Goal: Transaction & Acquisition: Purchase product/service

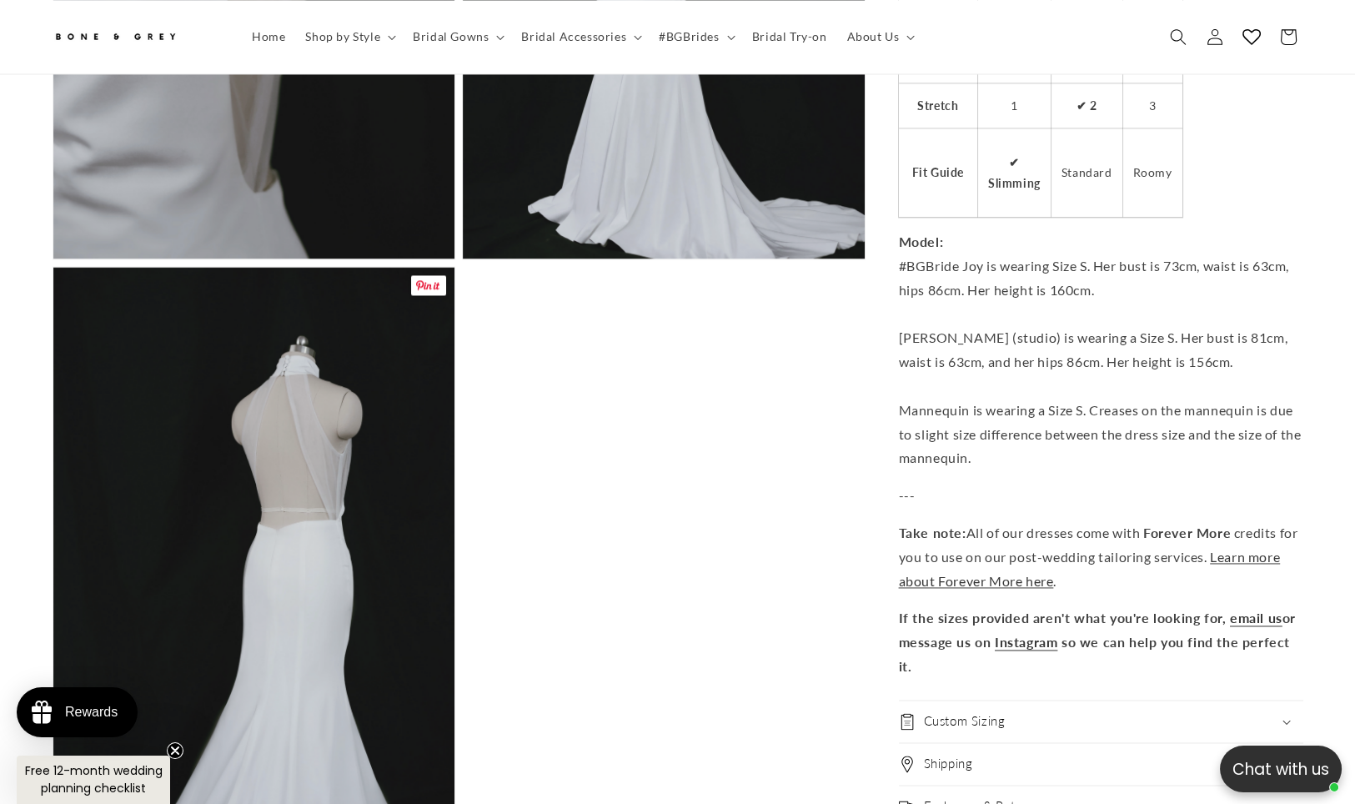
scroll to position [4531, 0]
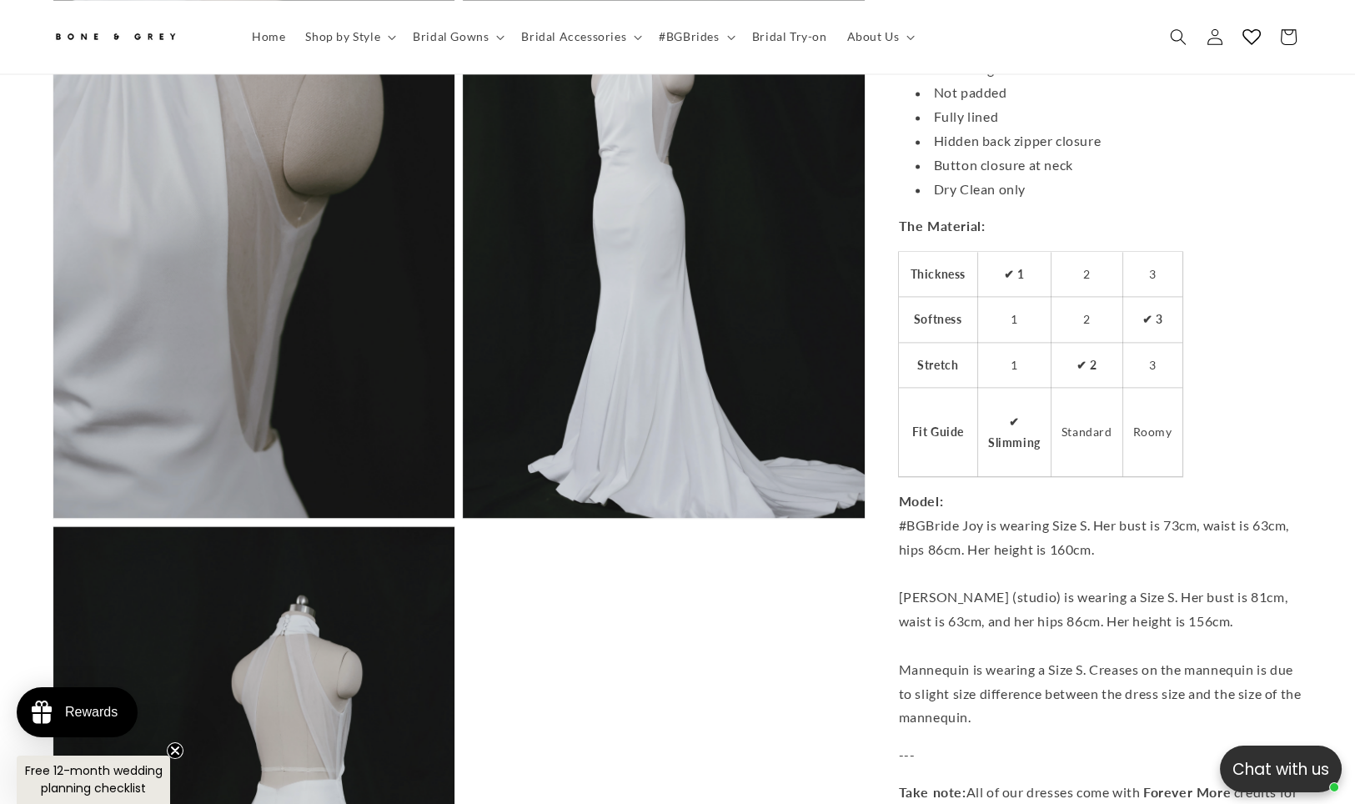
click at [463, 518] on button "Open media 13 in modal" at bounding box center [463, 518] width 0 height 0
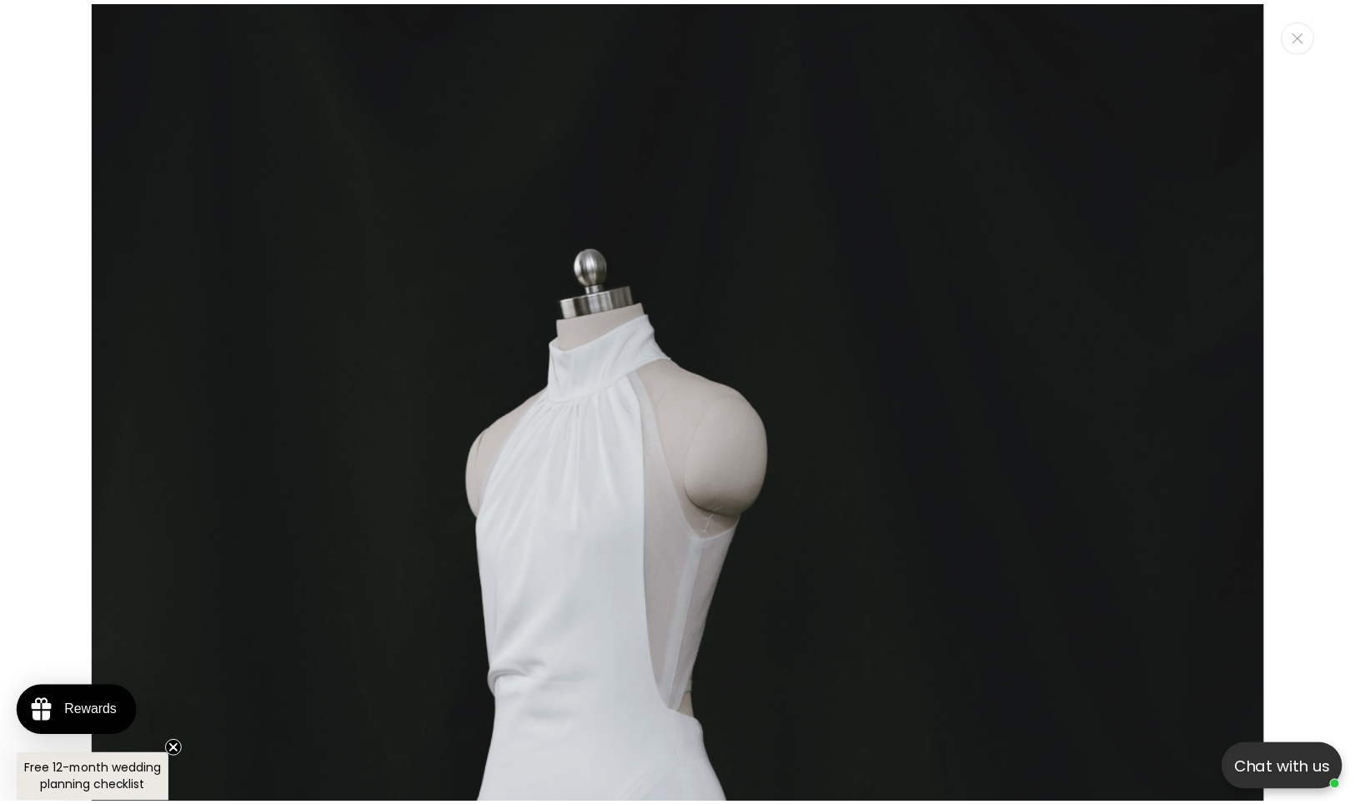
scroll to position [21259, 0]
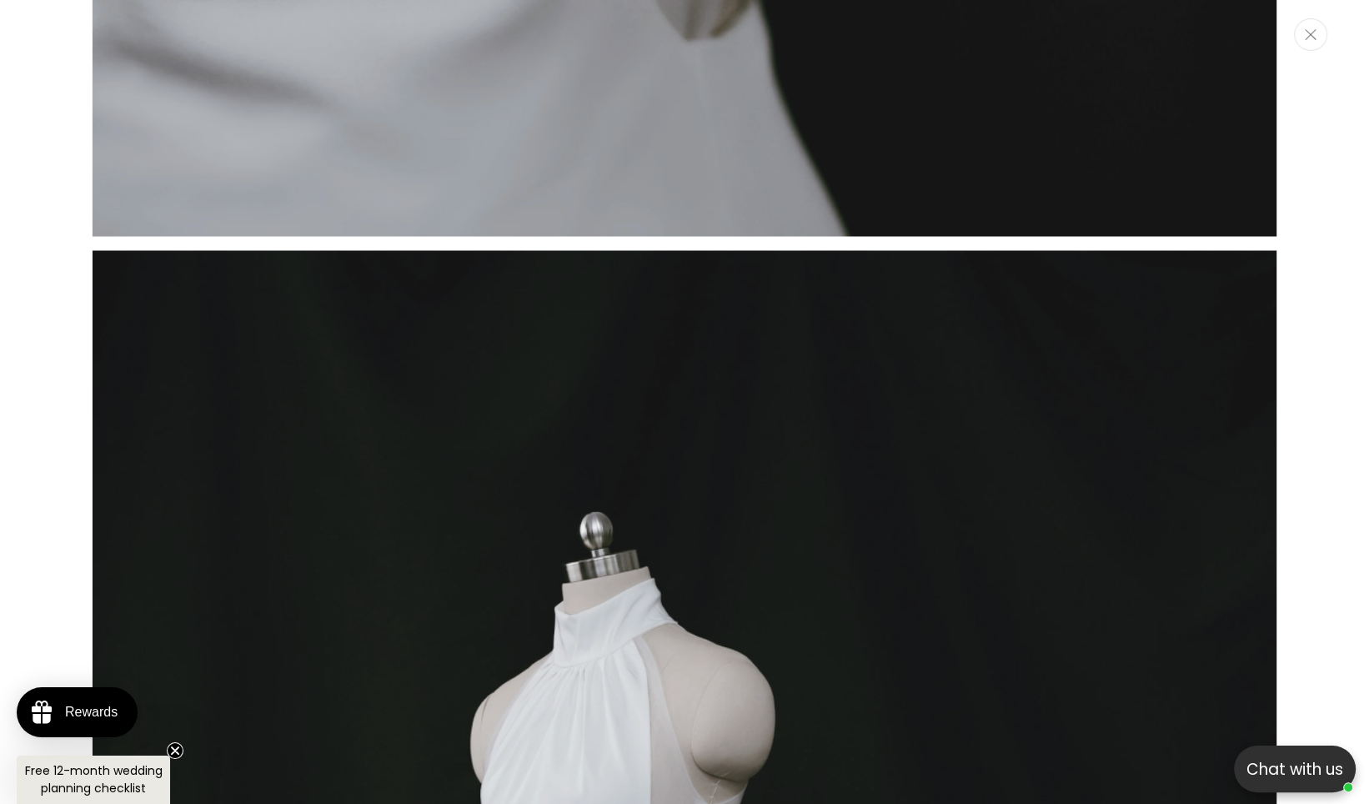
click at [1305, 47] on button "Close" at bounding box center [1310, 34] width 33 height 33
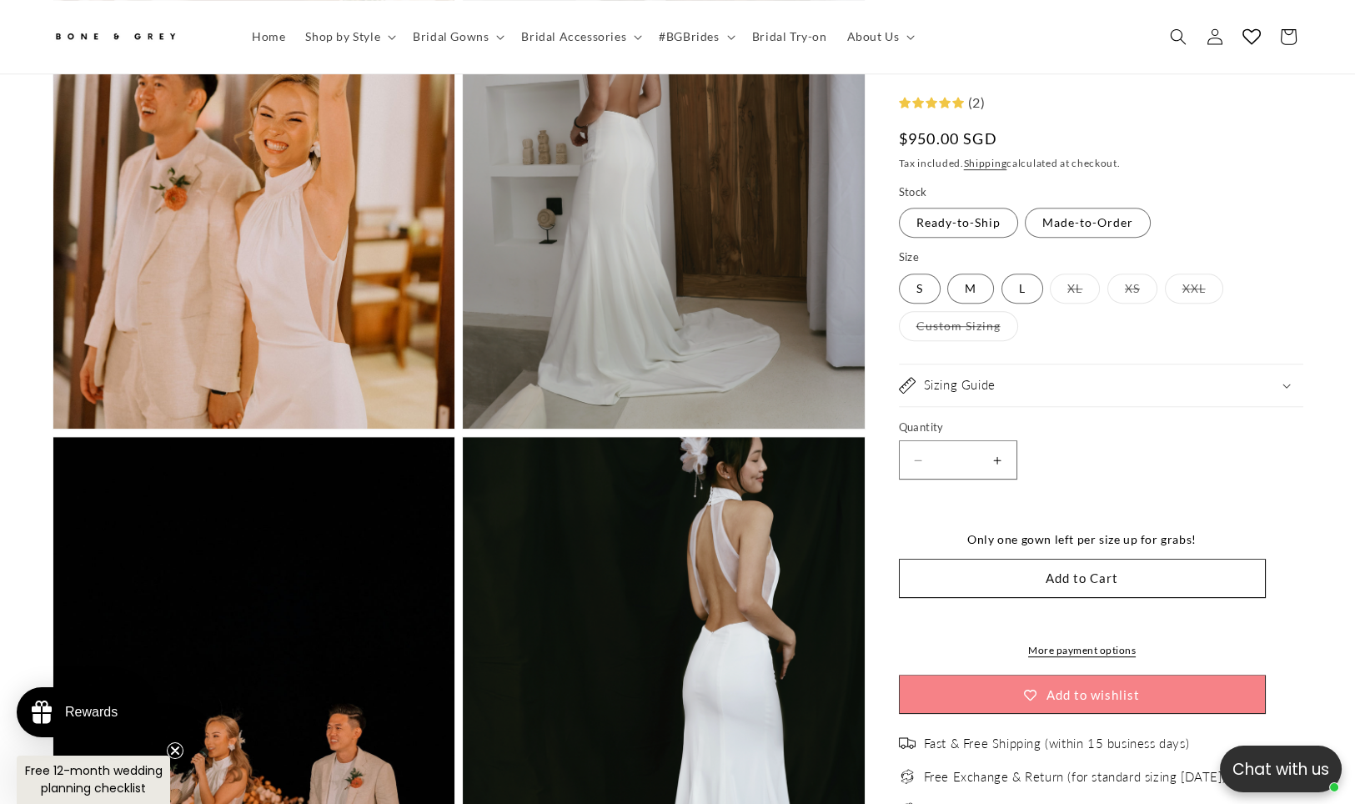
scroll to position [0, 0]
click at [1173, 41] on icon "Search" at bounding box center [1178, 37] width 18 height 18
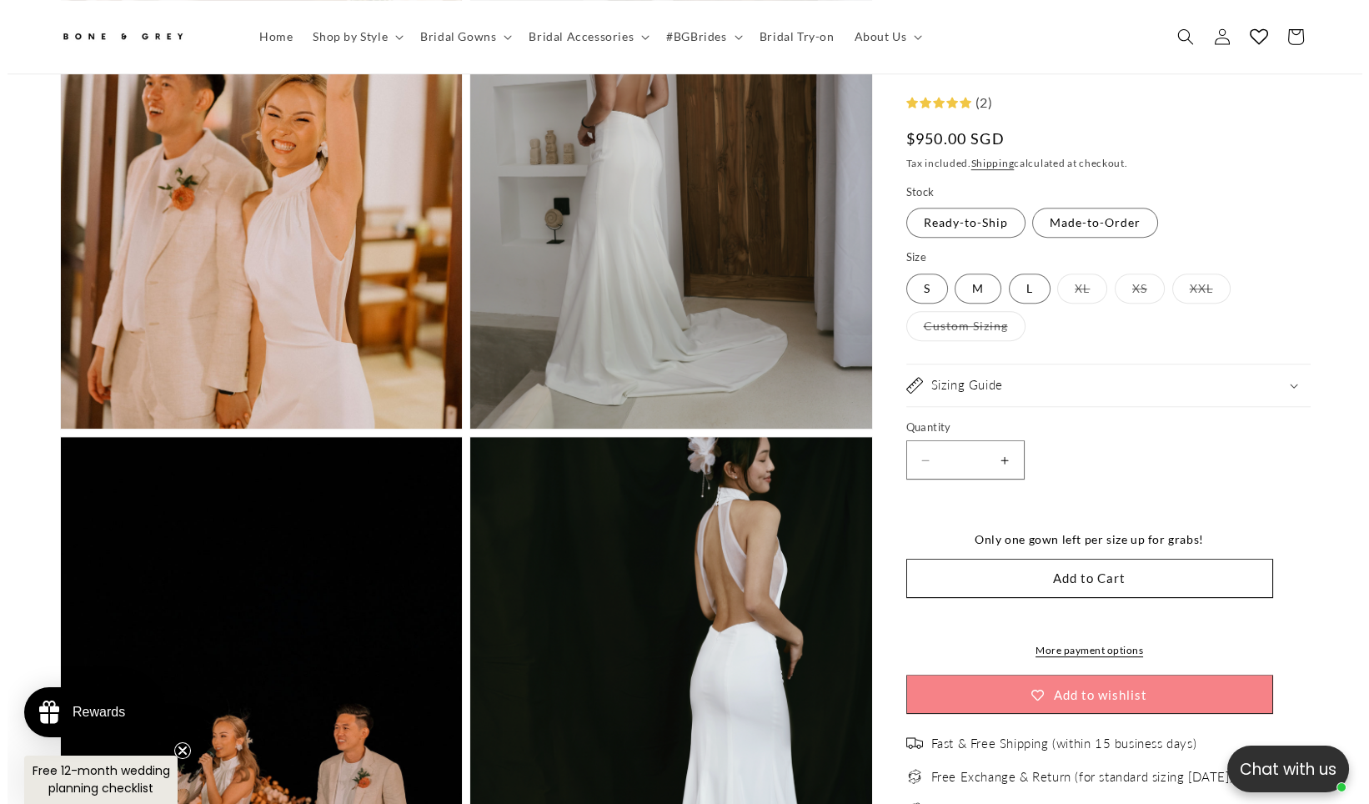
scroll to position [21259, 0]
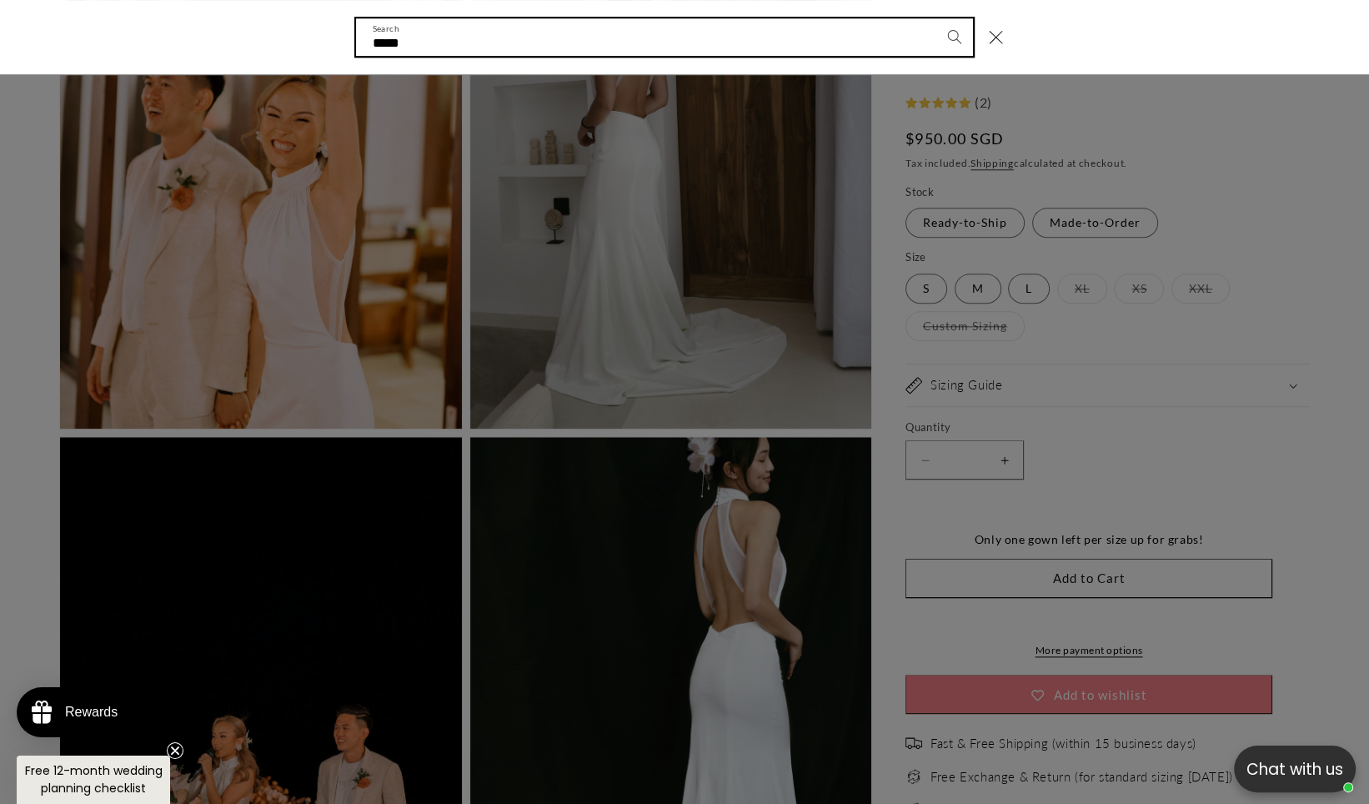
type input "*****"
click at [937, 18] on button "Search" at bounding box center [955, 36] width 37 height 37
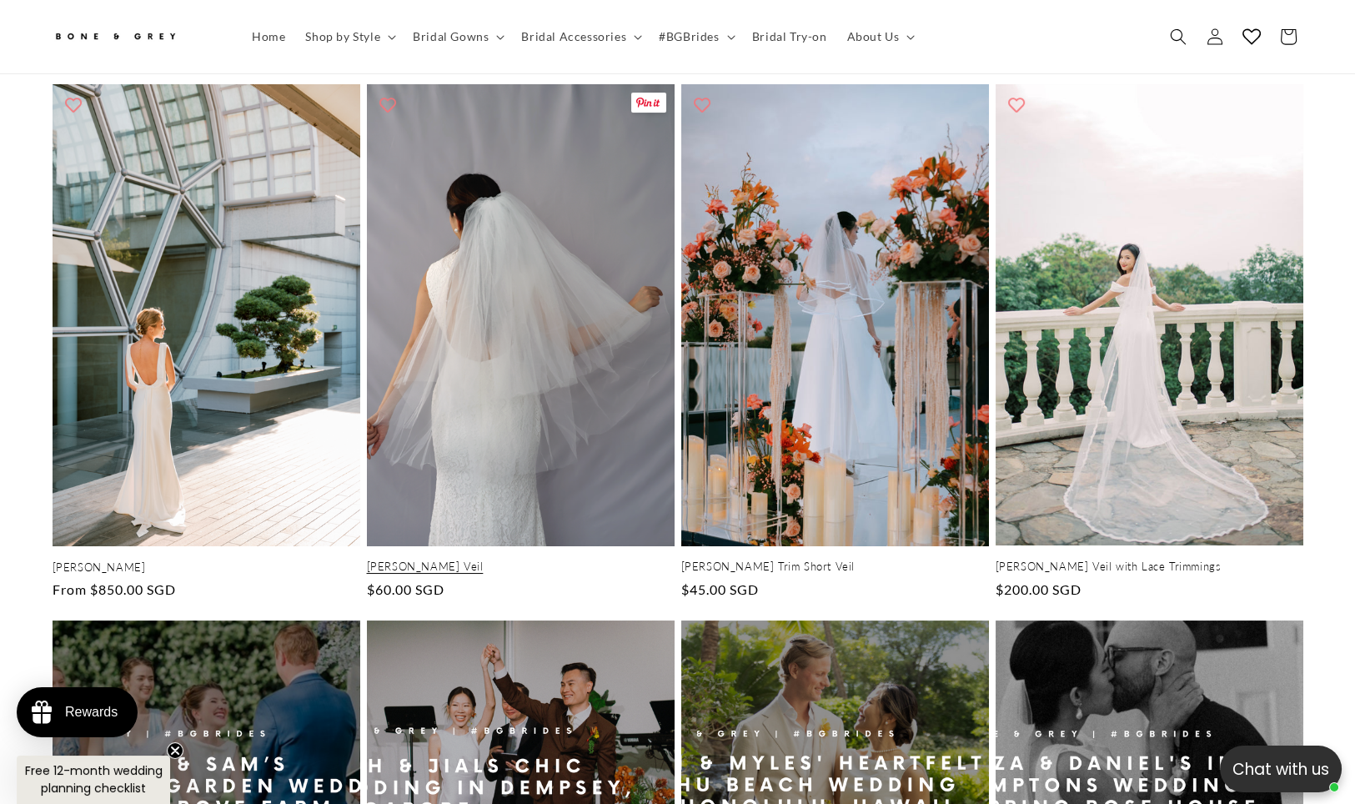
scroll to position [269, 0]
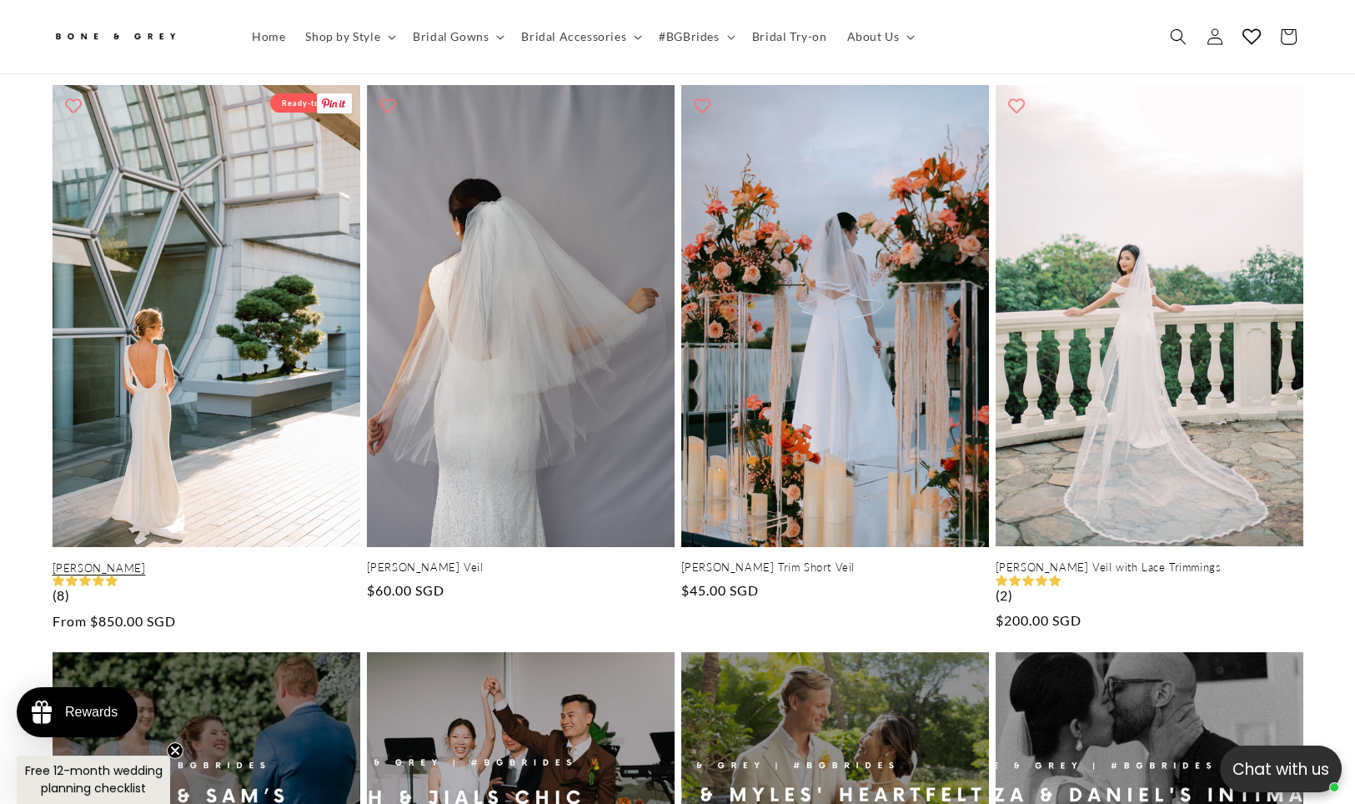
click at [109, 561] on link "Julia" at bounding box center [207, 568] width 308 height 14
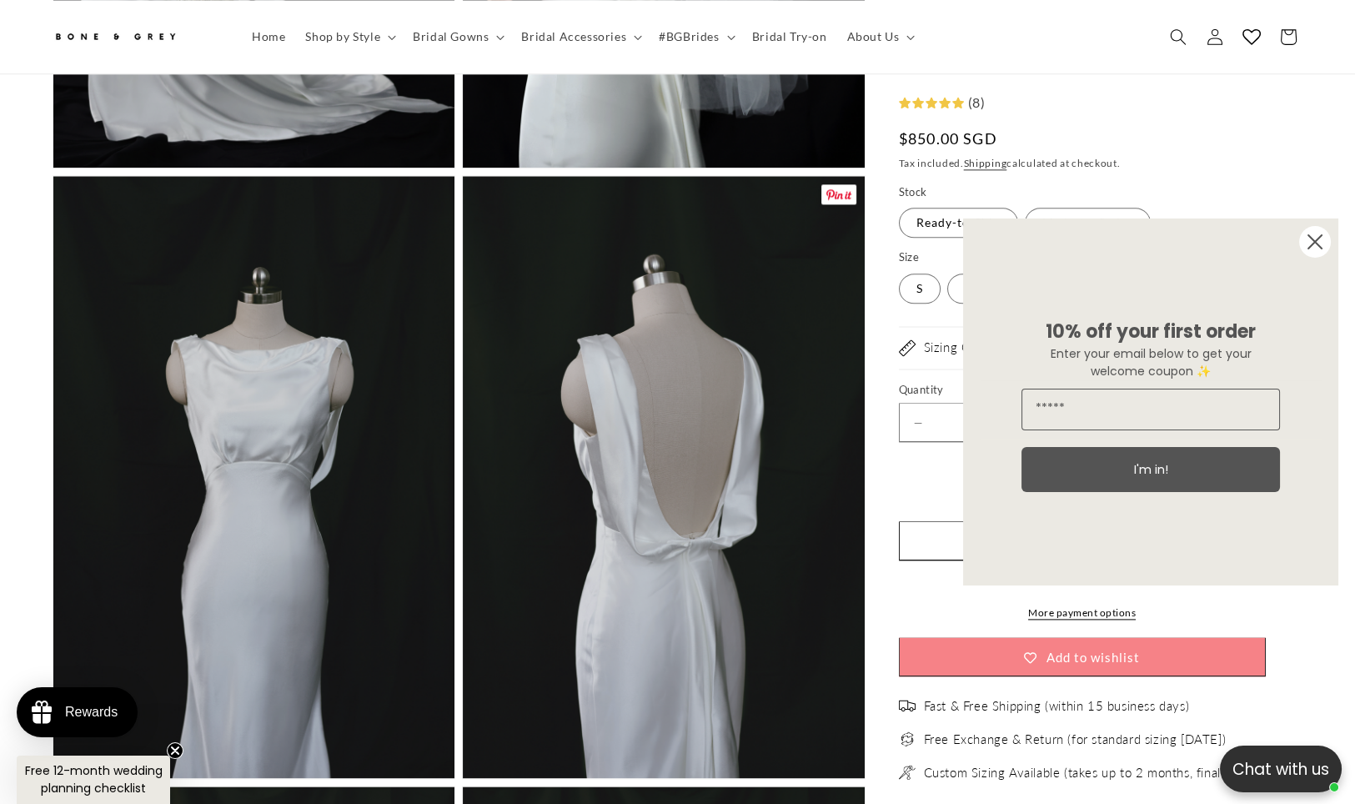
scroll to position [3697, 0]
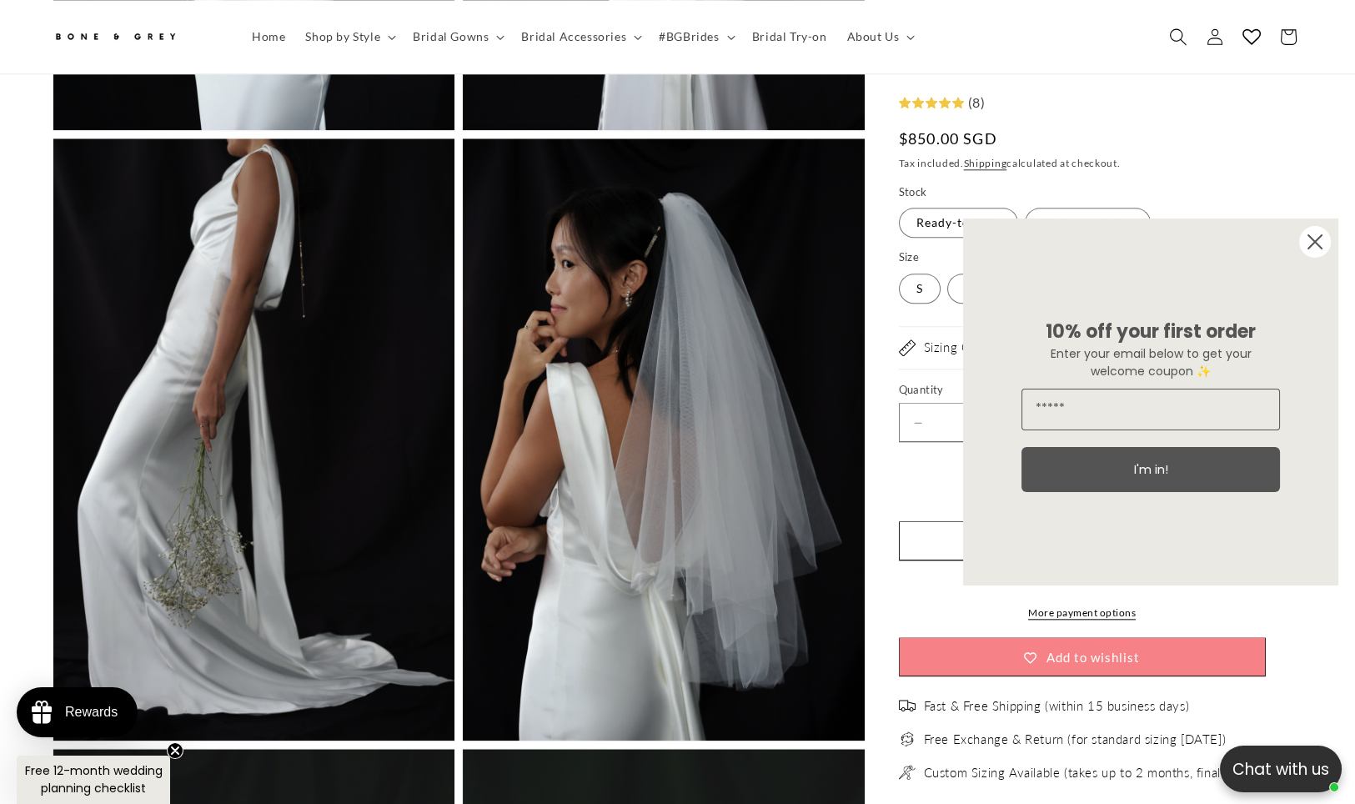
click at [1171, 40] on icon "Search" at bounding box center [1178, 37] width 18 height 18
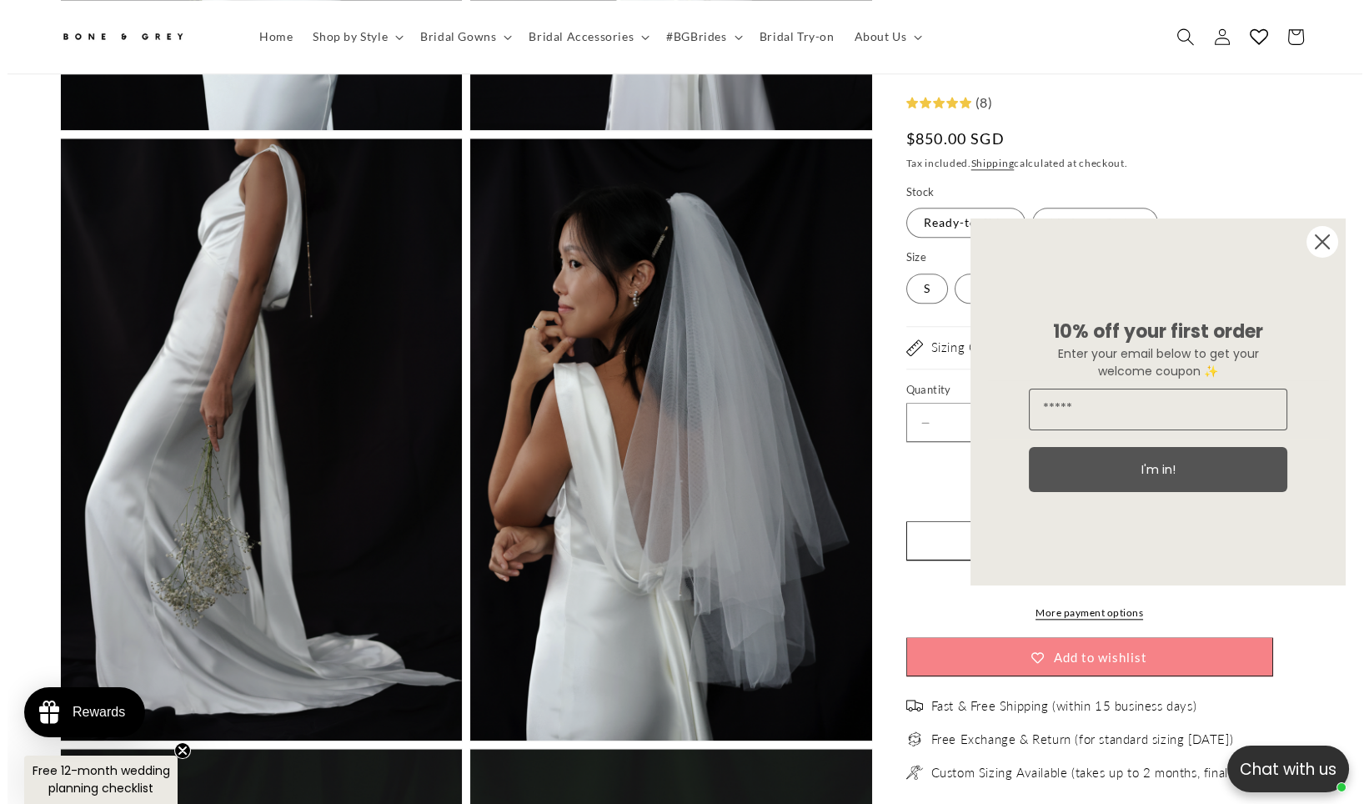
scroll to position [0, 459]
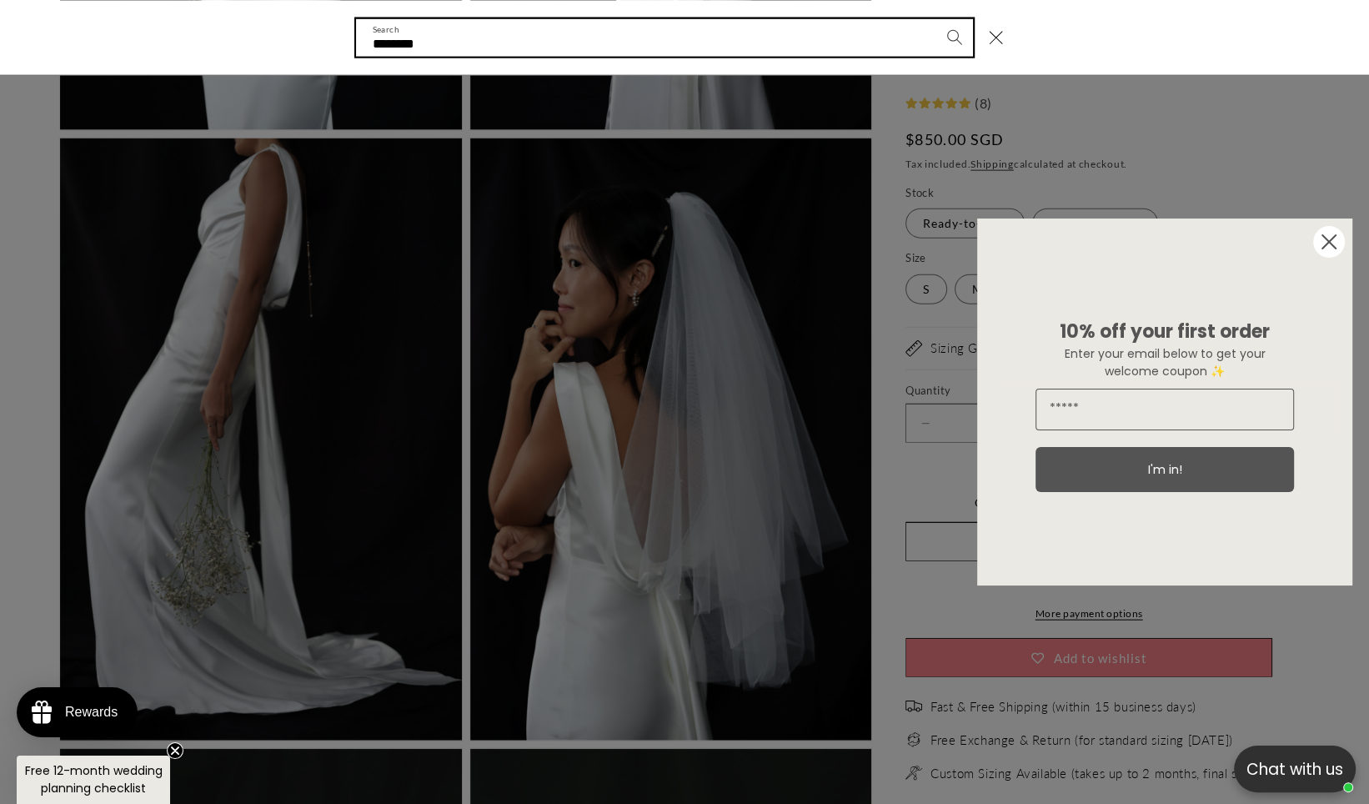
type input "********"
click at [937, 18] on button "Search" at bounding box center [955, 36] width 37 height 37
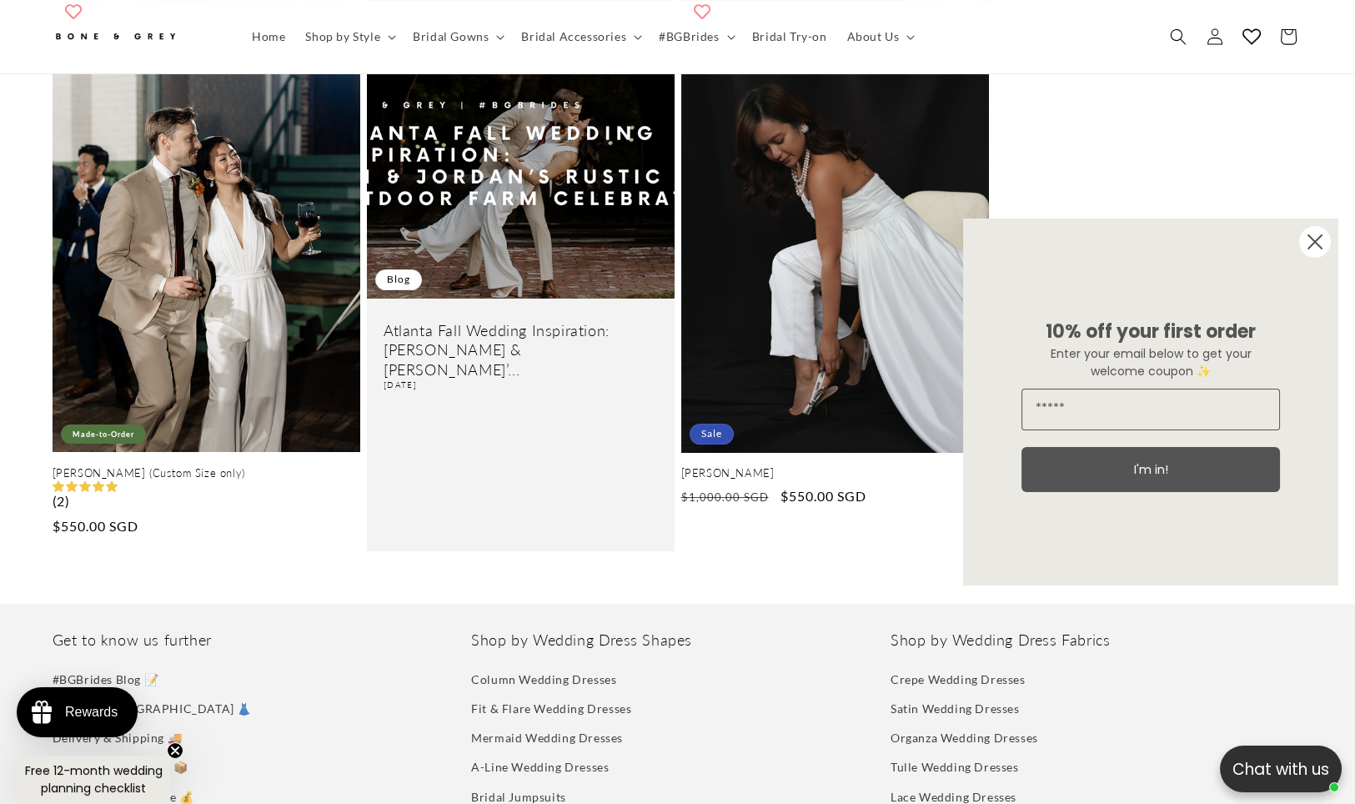
scroll to position [361, 0]
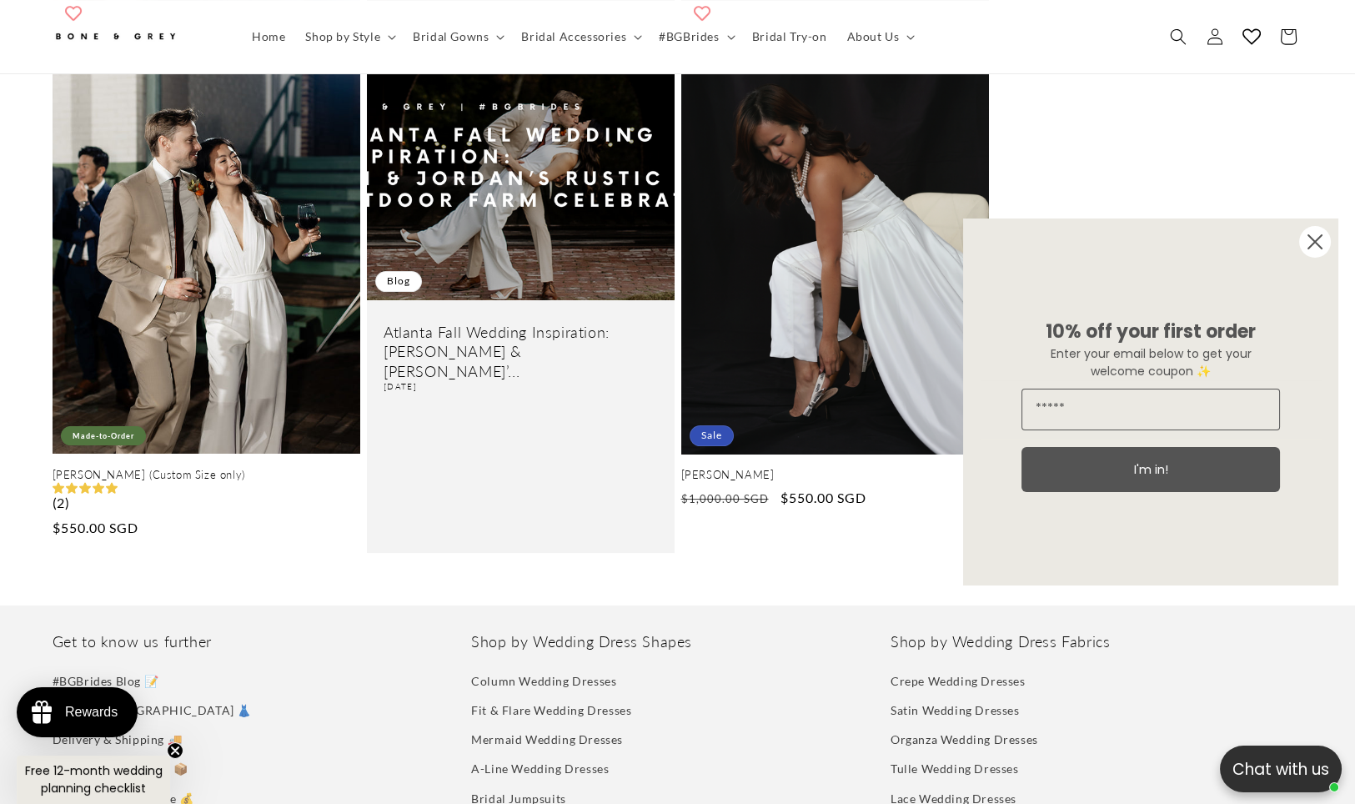
click at [1308, 243] on circle "Close dialog" at bounding box center [1315, 242] width 32 height 32
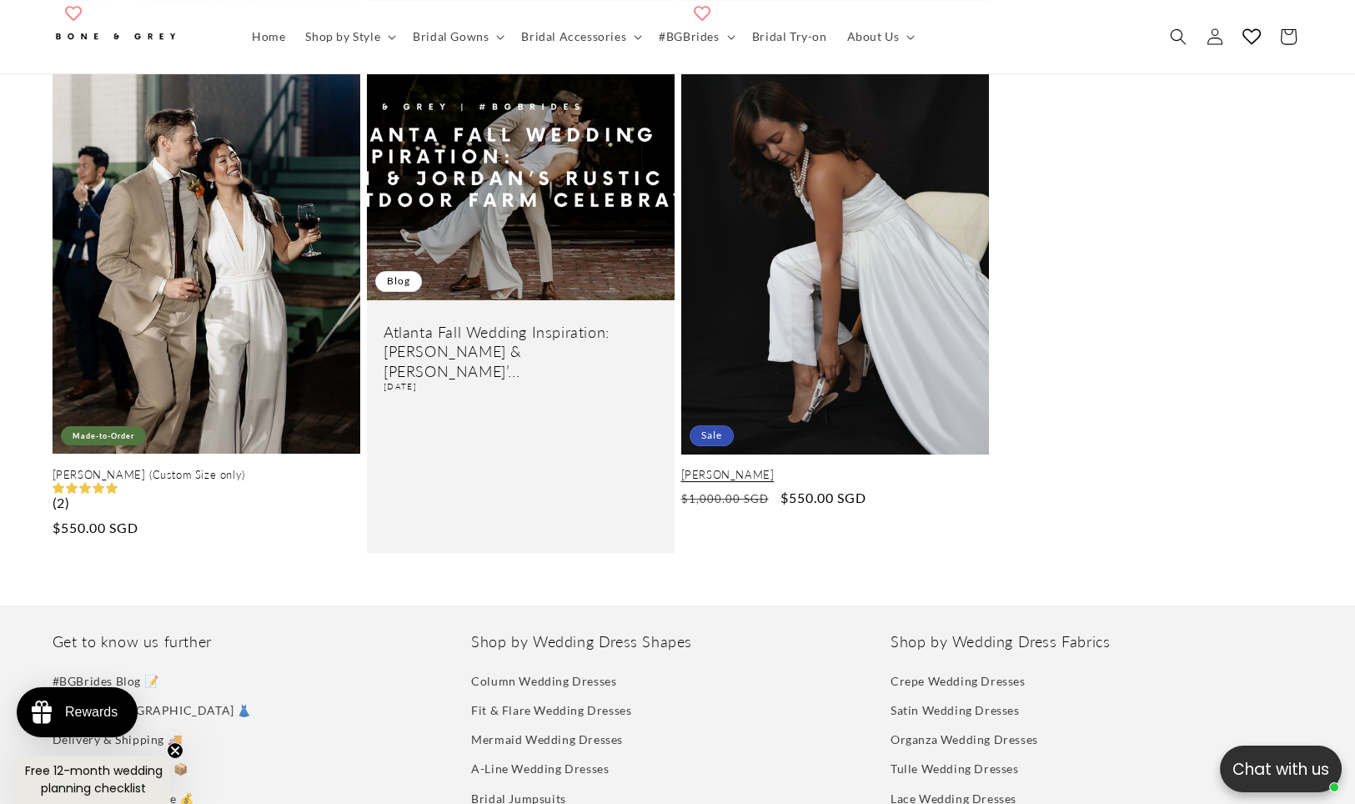
click at [896, 468] on link "[PERSON_NAME]" at bounding box center [835, 475] width 308 height 14
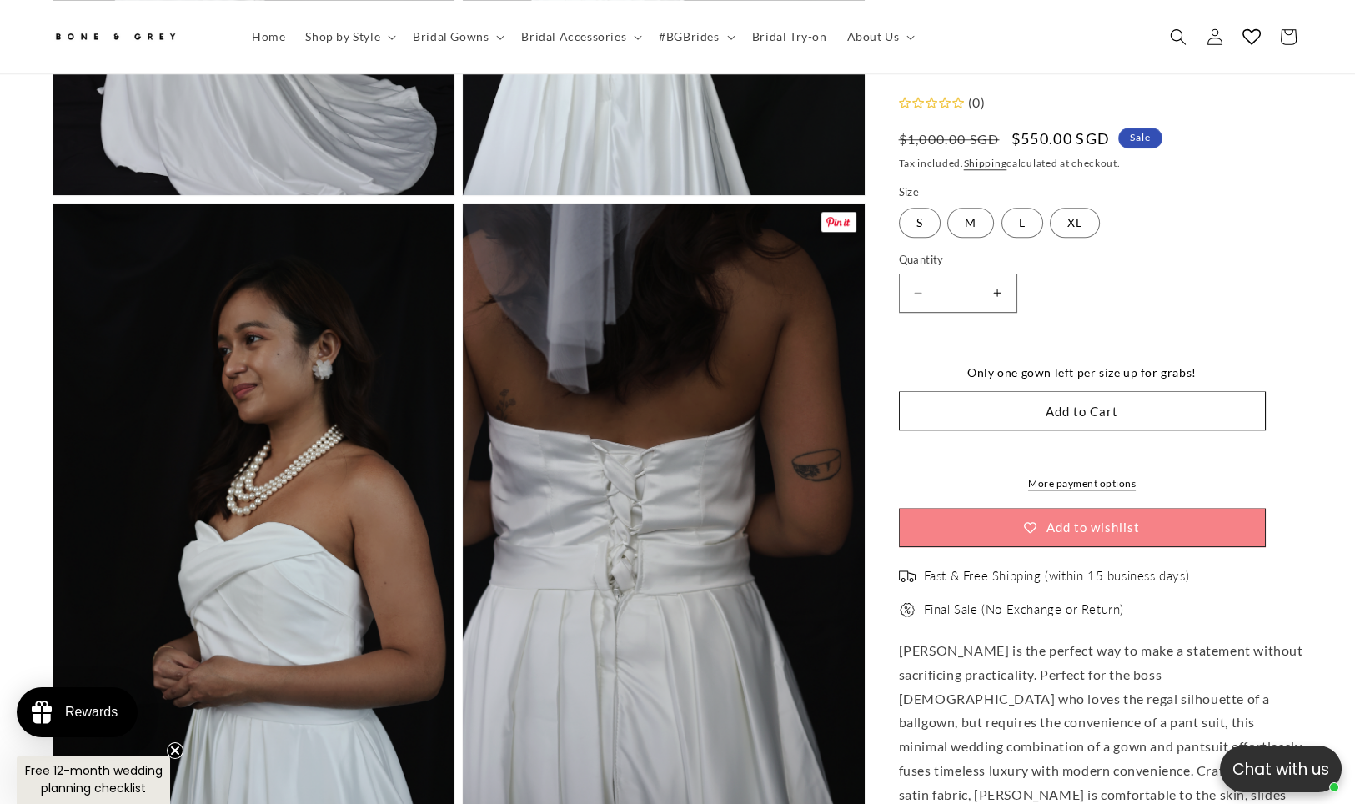
scroll to position [2863, 0]
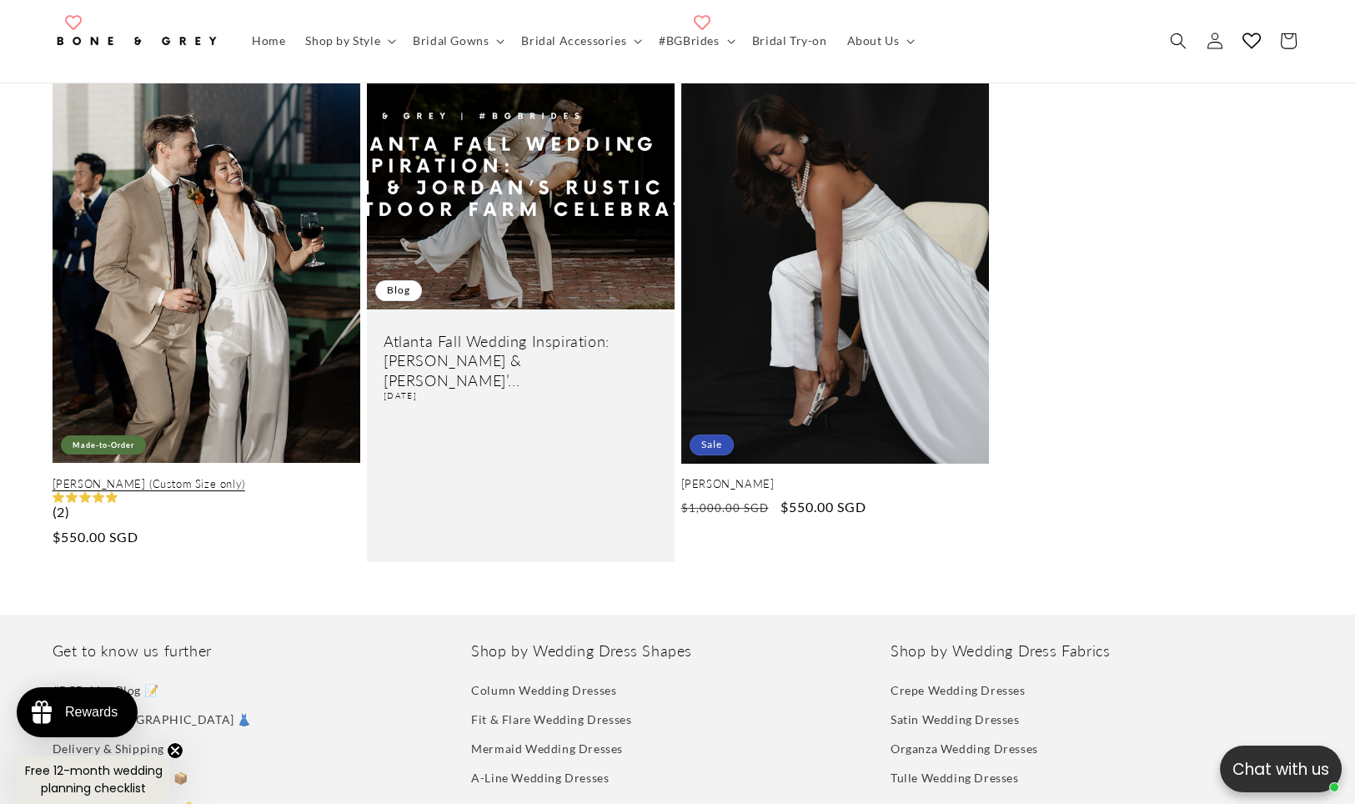
click at [185, 477] on link "Jennifer Jumpsuit (Custom Size only)" at bounding box center [207, 484] width 308 height 14
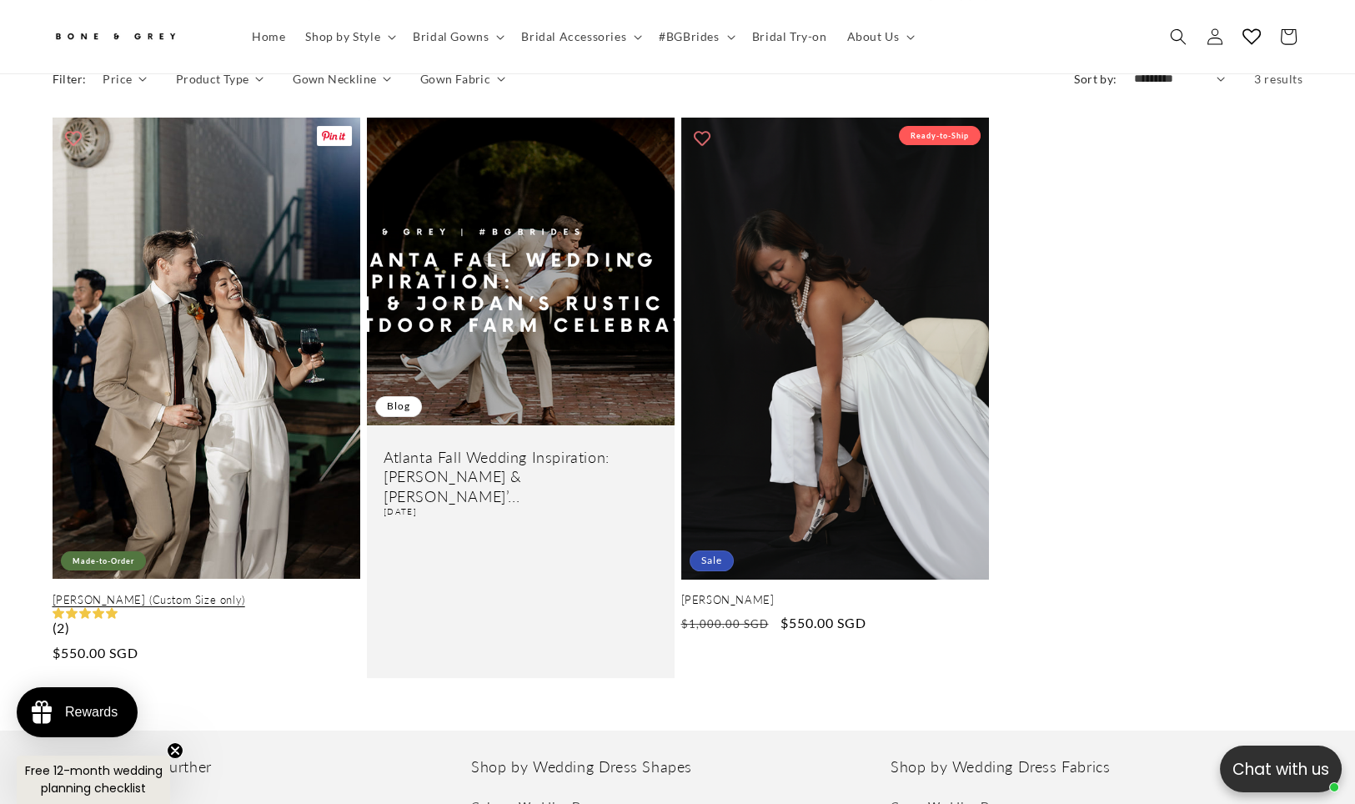
scroll to position [269, 0]
